Goal: Navigation & Orientation: Go to known website

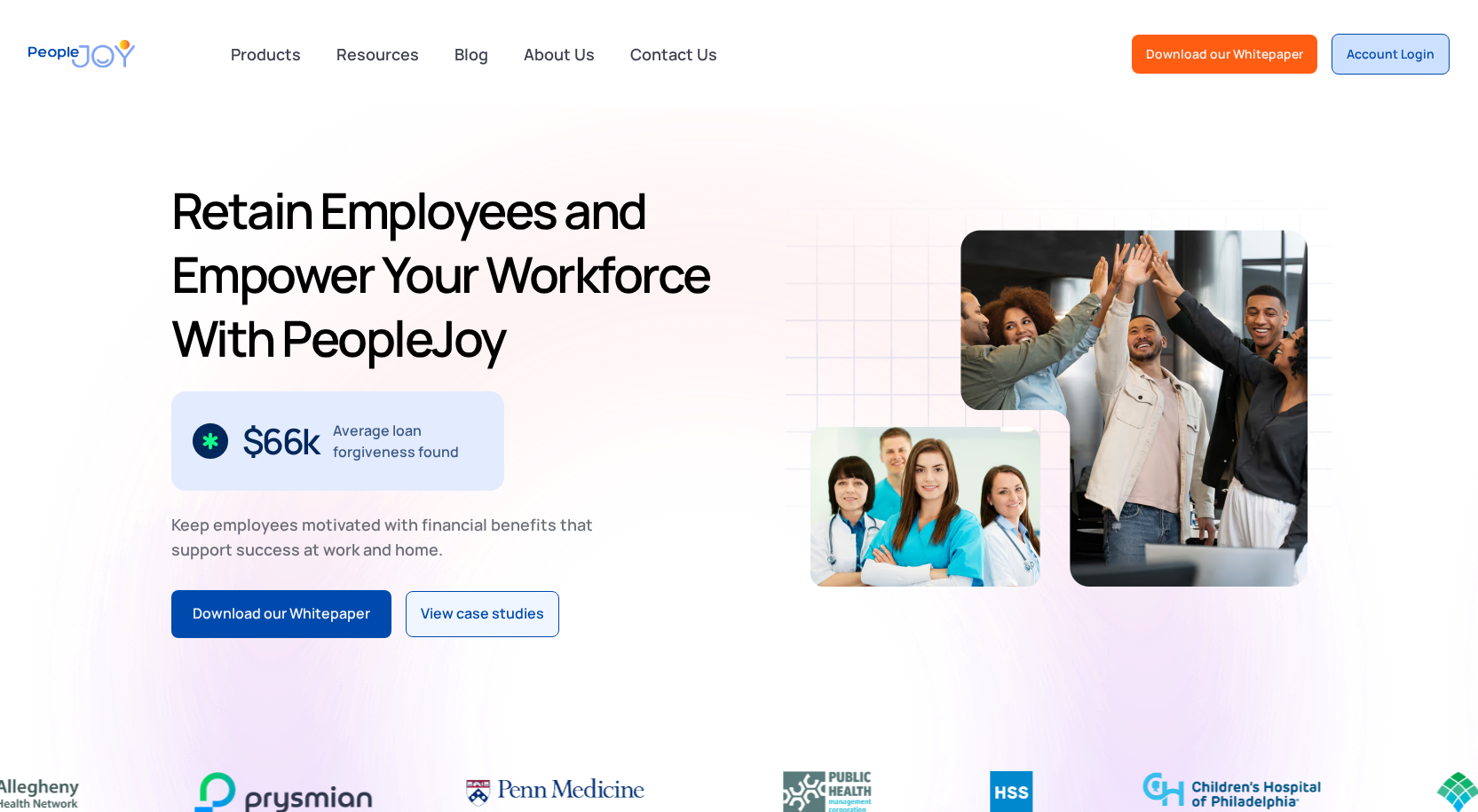
click at [1384, 55] on div "Account Login" at bounding box center [1391, 54] width 88 height 18
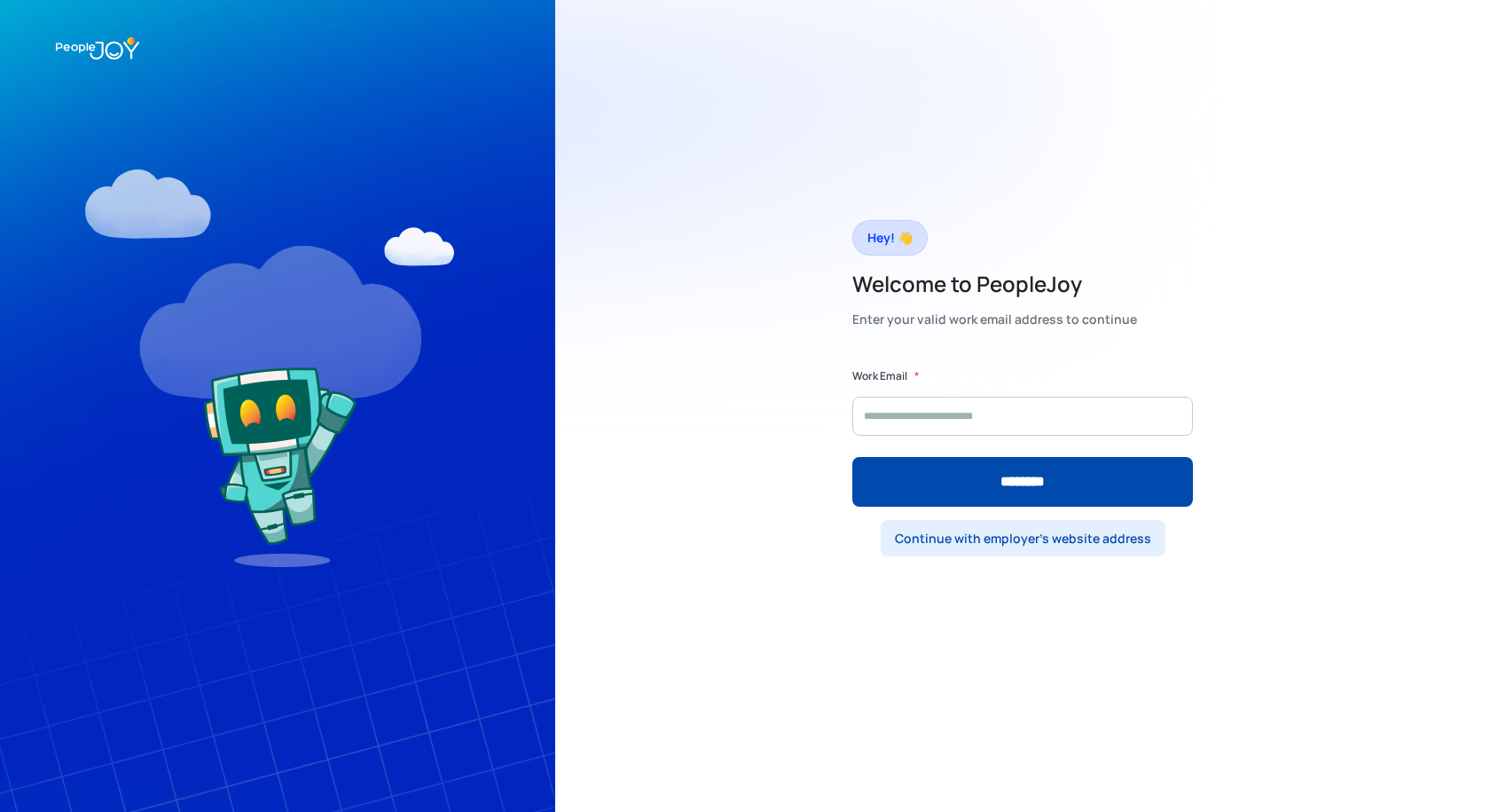
click at [994, 537] on div "Continue with employer's website address" at bounding box center [1023, 538] width 256 height 18
type input "**********"
click at [852, 457] on input "********" at bounding box center [1022, 481] width 340 height 50
